Goal: Task Accomplishment & Management: Use online tool/utility

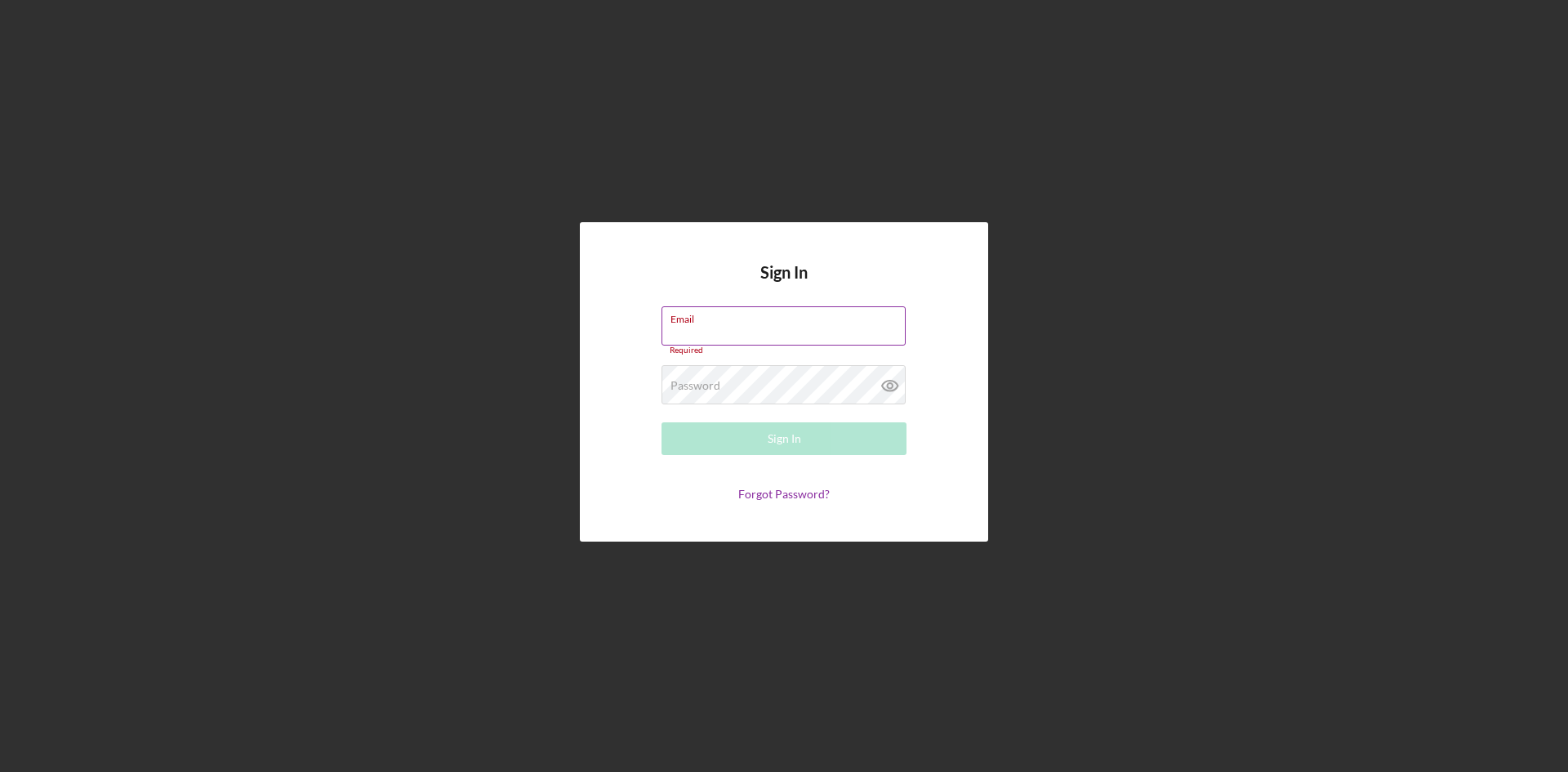
type input "[EMAIL_ADDRESS][DOMAIN_NAME]"
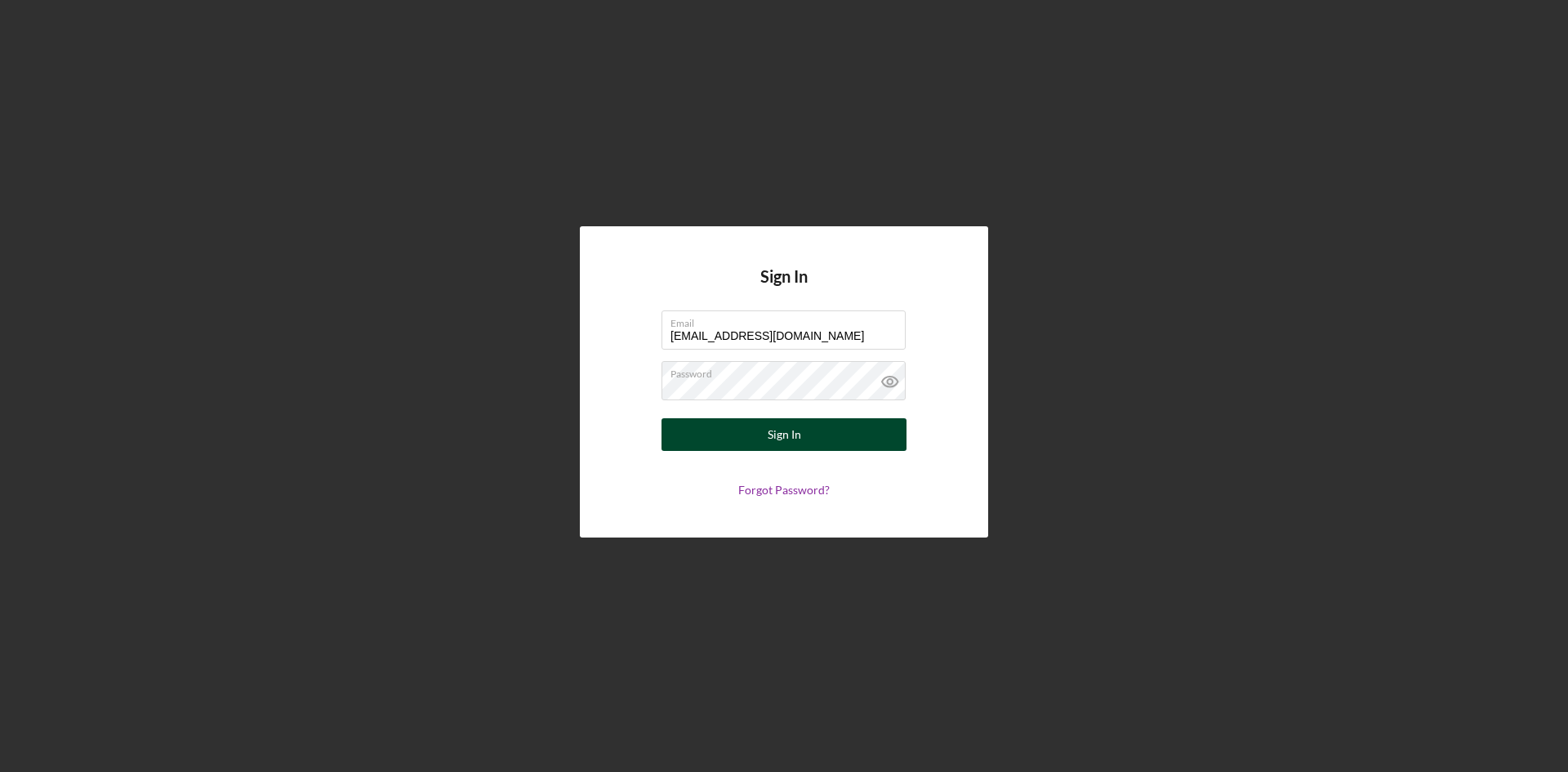
click at [758, 445] on div "Sign In" at bounding box center [784, 434] width 34 height 33
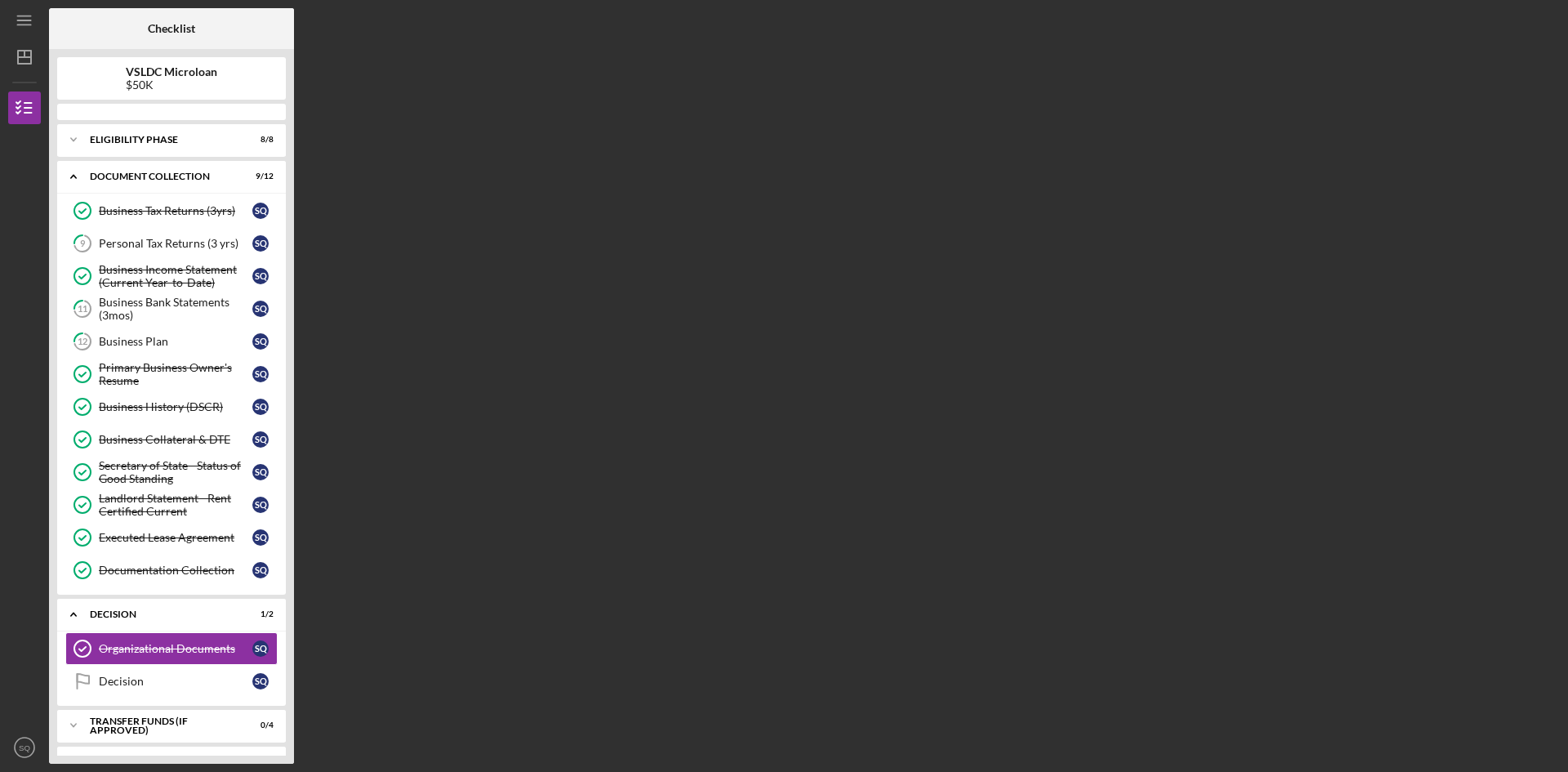
scroll to position [32, 0]
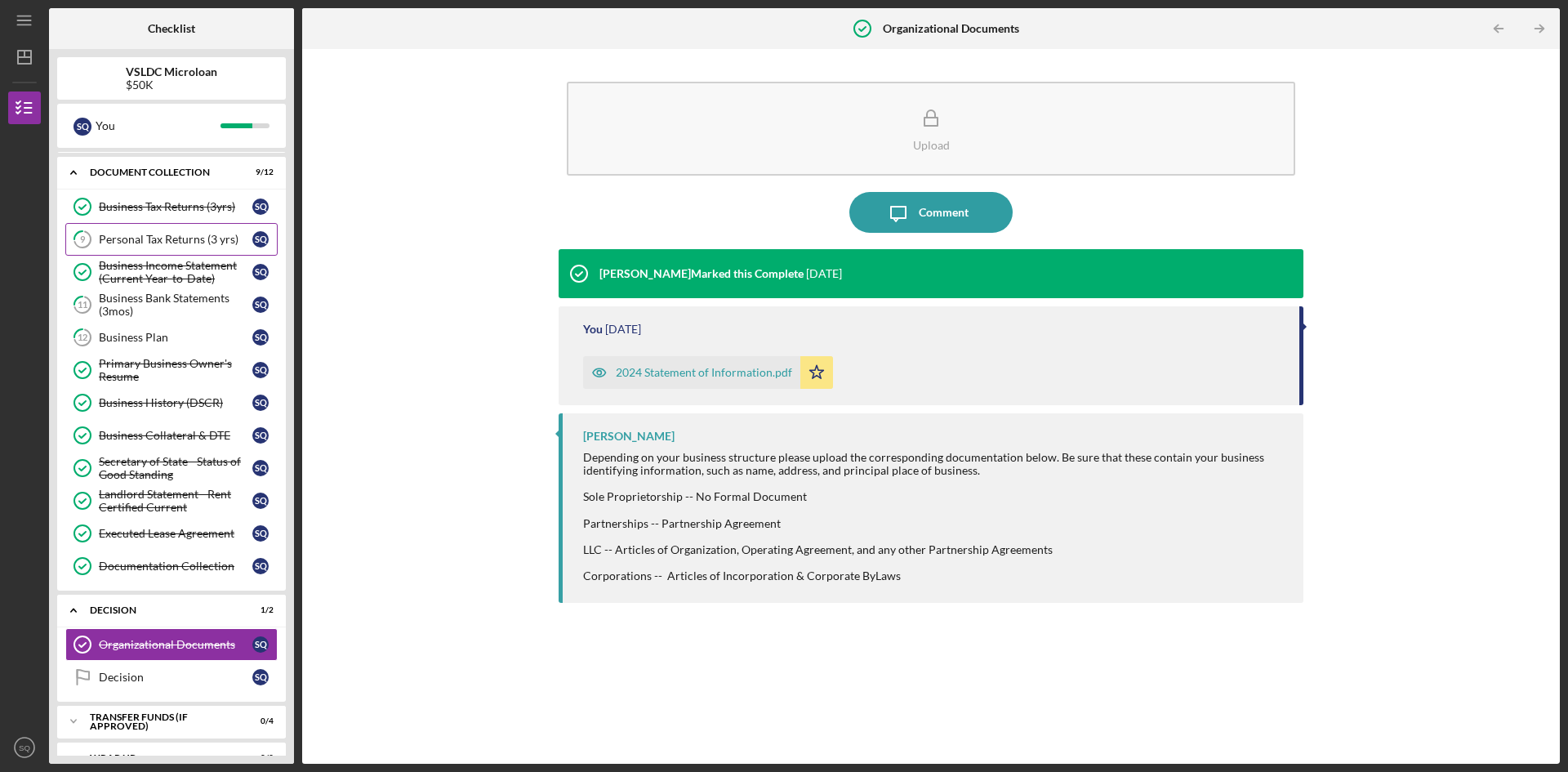
click at [188, 246] on link "9 Personal Tax Returns (3 yrs) S Q" at bounding box center [171, 239] width 212 height 33
